Goal: Information Seeking & Learning: Learn about a topic

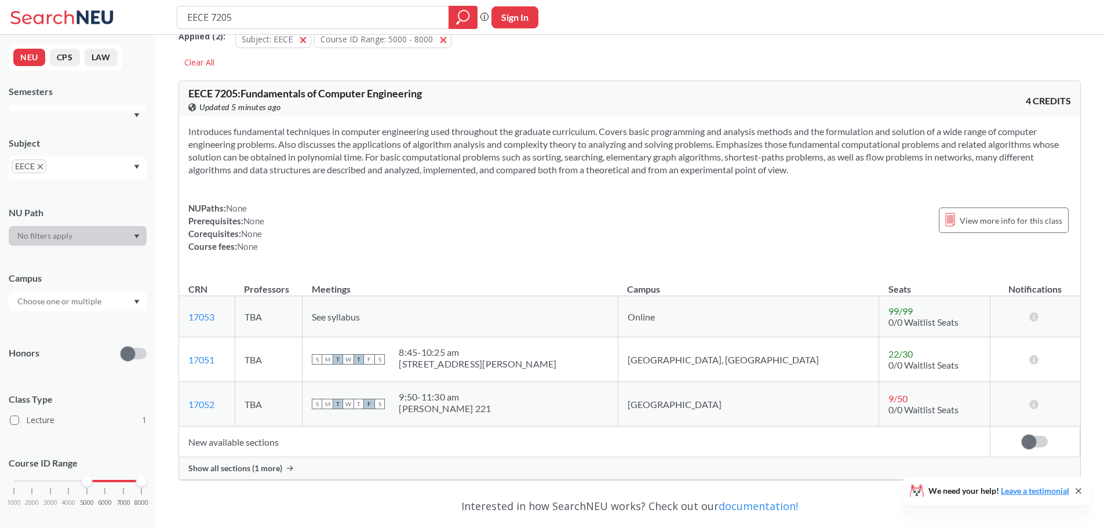
scroll to position [58, 0]
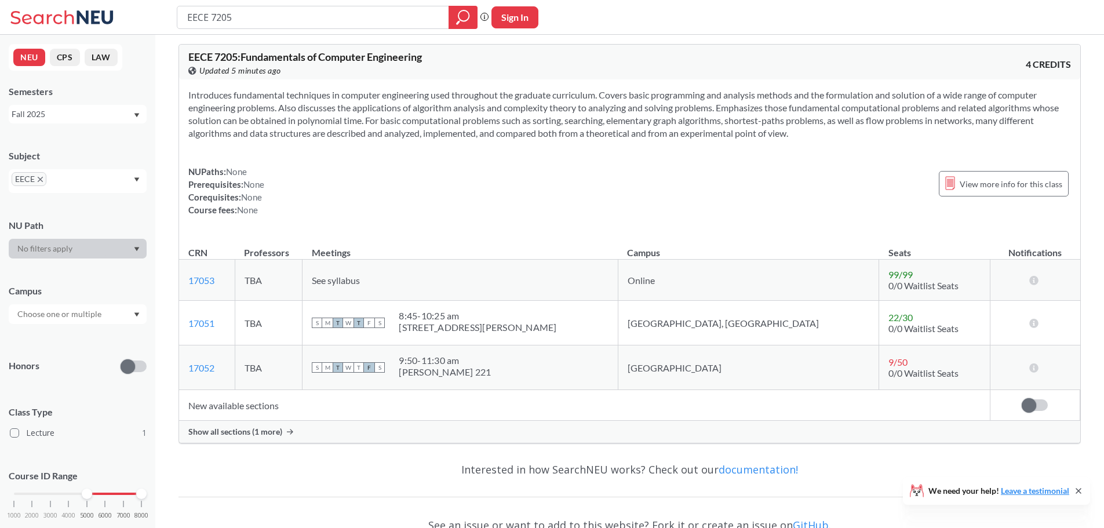
click at [287, 432] on icon at bounding box center [290, 432] width 6 height 6
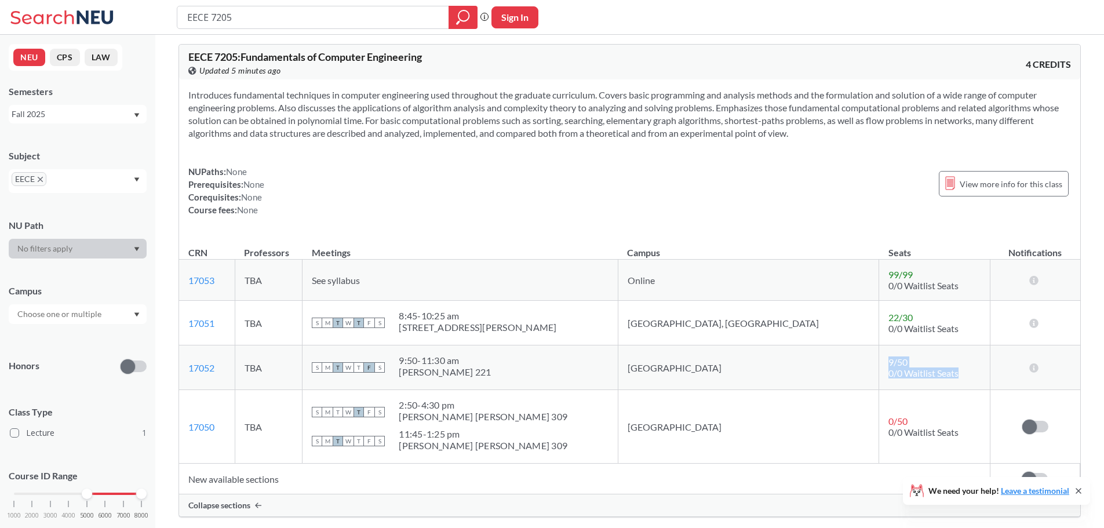
drag, startPoint x: 823, startPoint y: 361, endPoint x: 919, endPoint y: 381, distance: 98.3
click at [919, 381] on td "9 / 50 0/0 Waitlist Seats" at bounding box center [934, 367] width 111 height 45
drag, startPoint x: 900, startPoint y: 374, endPoint x: 814, endPoint y: 362, distance: 86.0
click at [814, 362] on tr "17052 View this section on Banner. TBA S M T W T F S 9:50 - 11:30 am Hayden Hal…" at bounding box center [629, 367] width 901 height 45
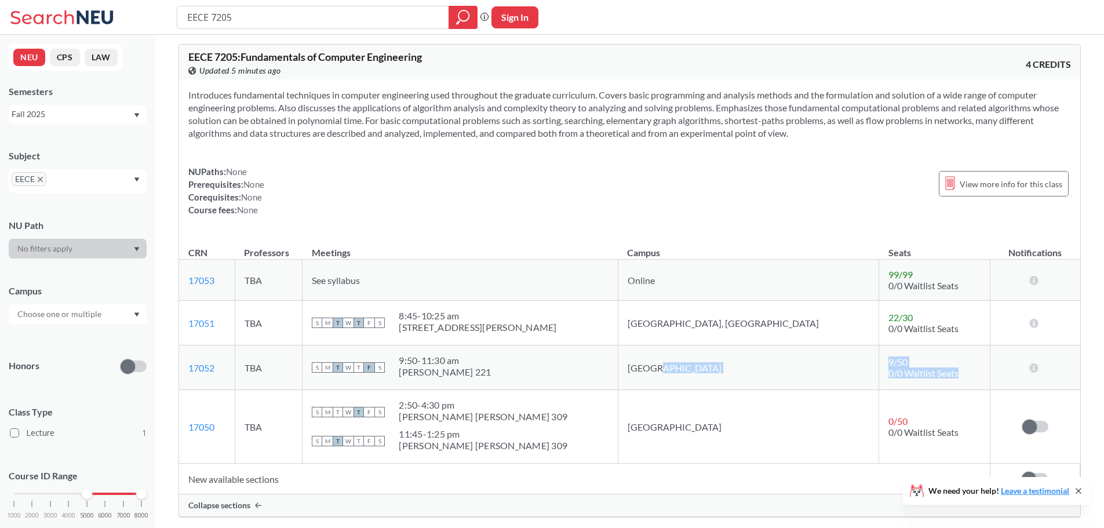
click at [814, 362] on td "[GEOGRAPHIC_DATA]" at bounding box center [748, 367] width 261 height 45
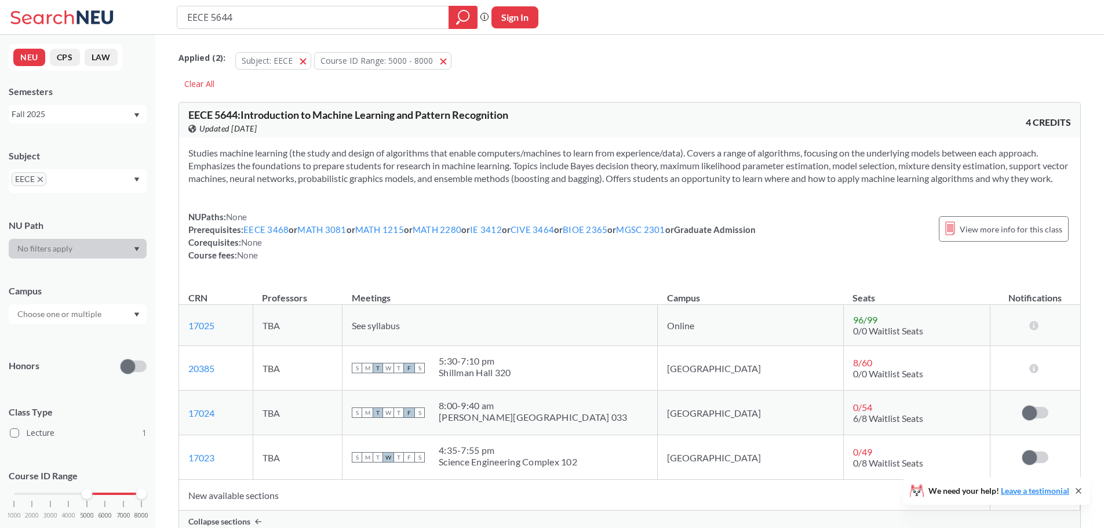
scroll to position [102, 0]
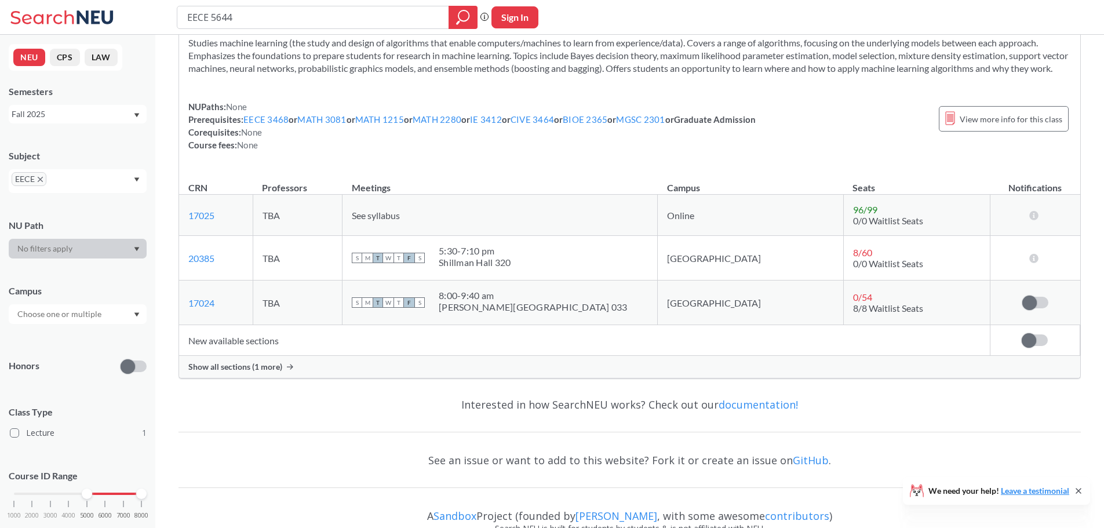
scroll to position [116, 0]
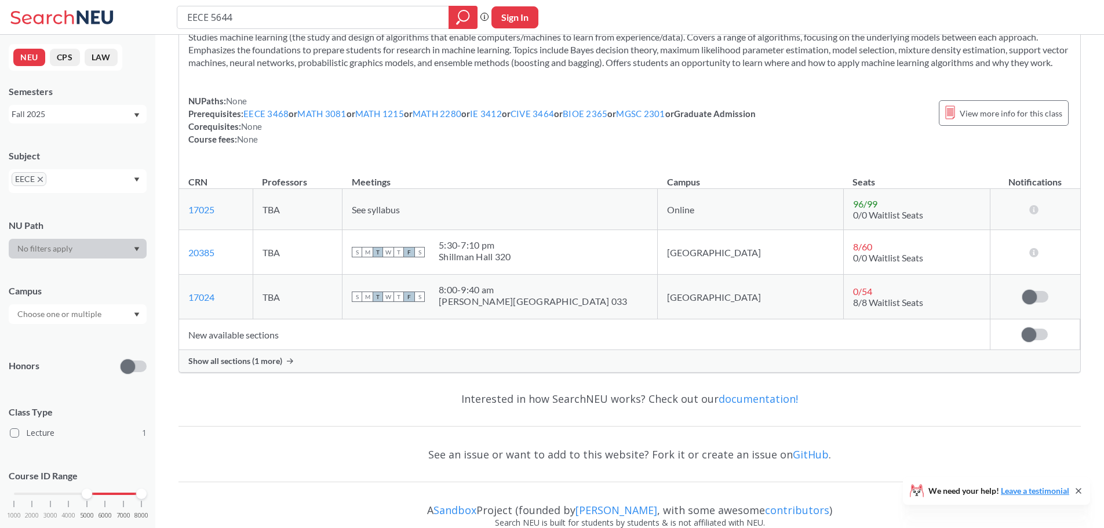
click at [287, 364] on icon at bounding box center [290, 361] width 6 height 6
